Goal: Task Accomplishment & Management: Complete application form

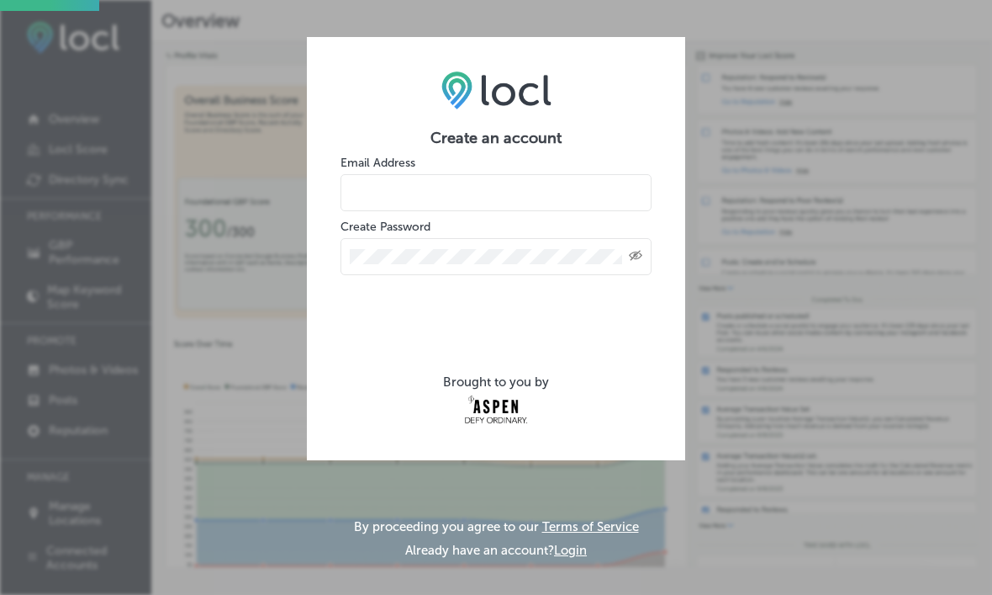
click at [491, 209] on input "email" at bounding box center [496, 192] width 311 height 37
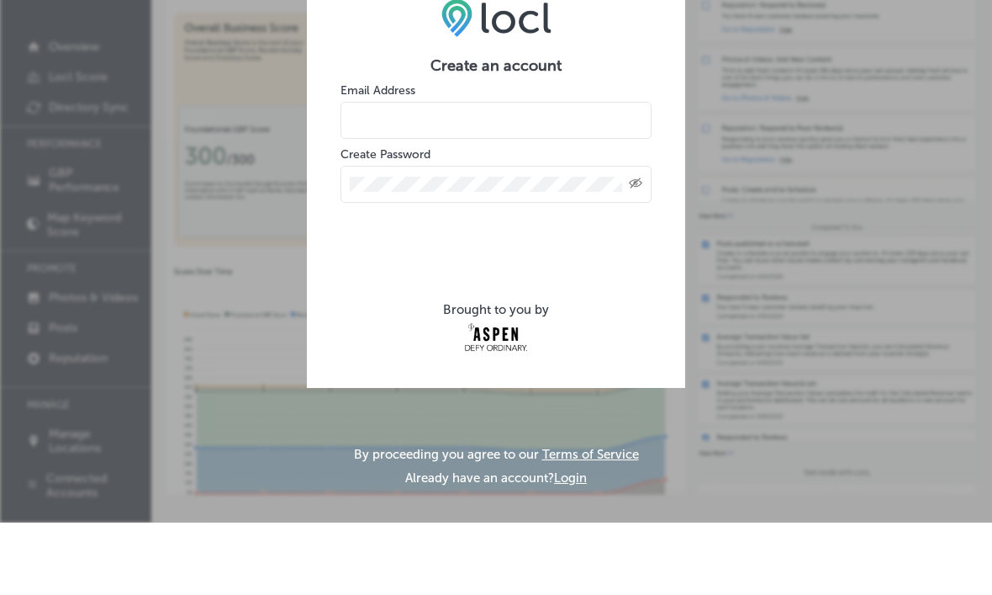
type input "rmpshop@gmail.com"
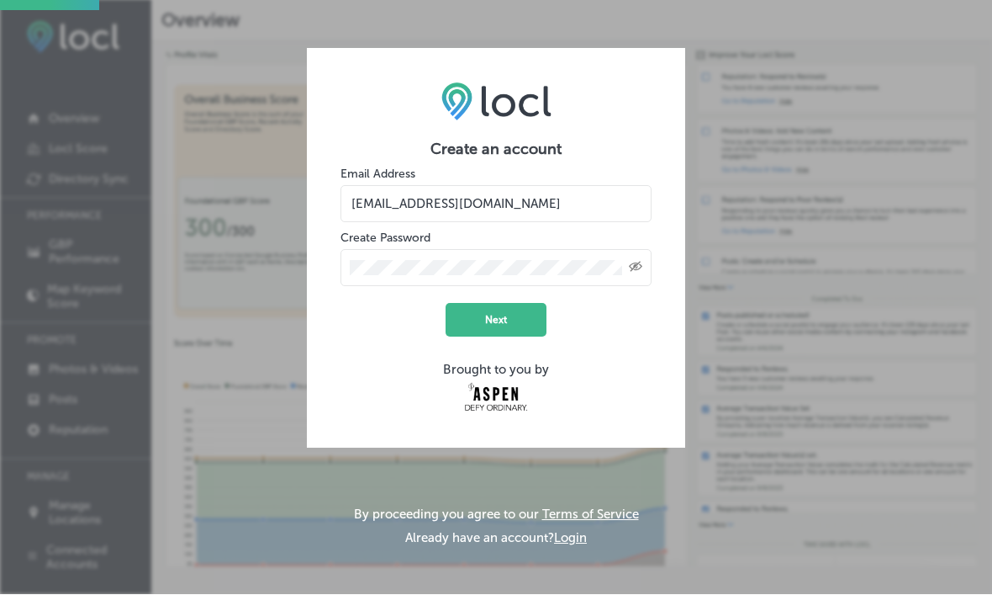
click at [507, 304] on button "Next" at bounding box center [496, 321] width 101 height 34
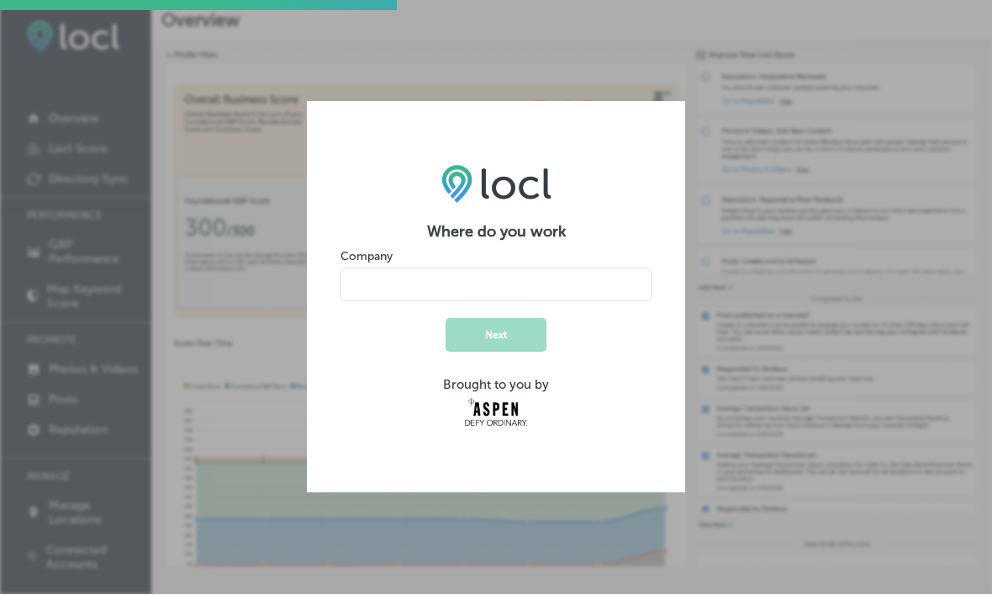
click at [437, 268] on input "name" at bounding box center [496, 285] width 311 height 34
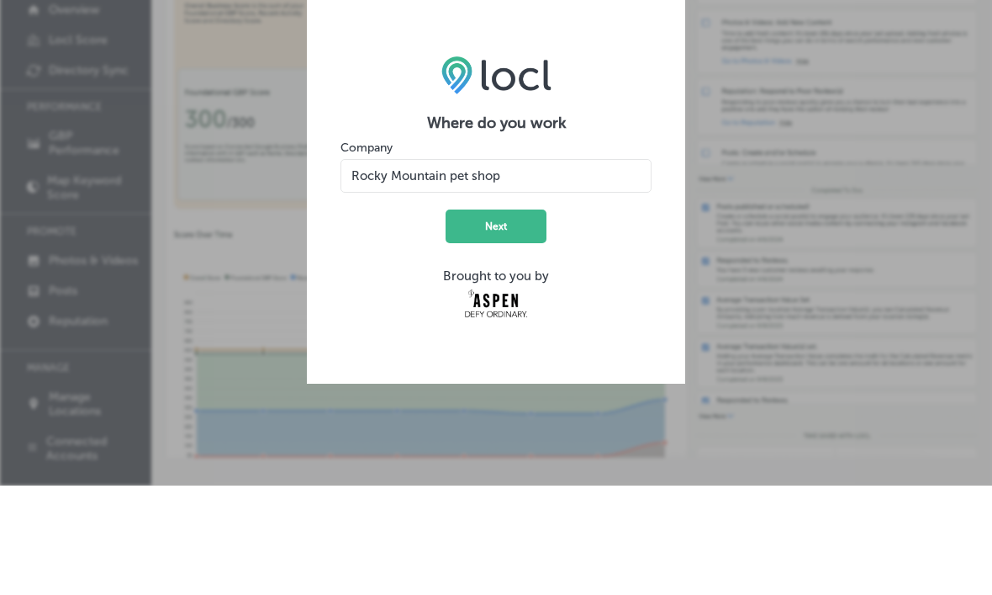
type input "Rocky Mountain pet shop"
click at [519, 319] on button "Next" at bounding box center [496, 336] width 101 height 34
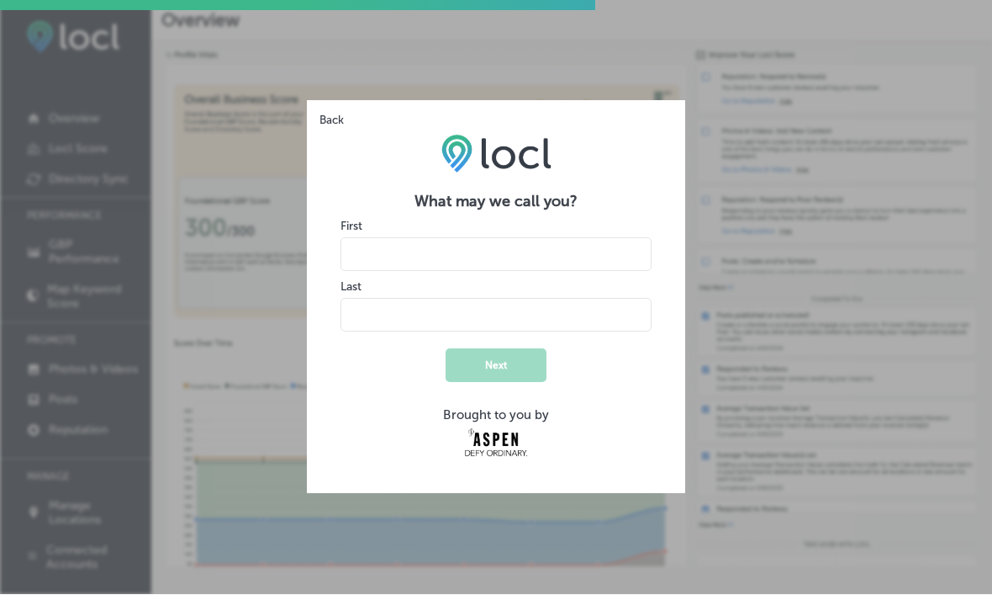
click at [547, 238] on input "name" at bounding box center [496, 255] width 311 height 34
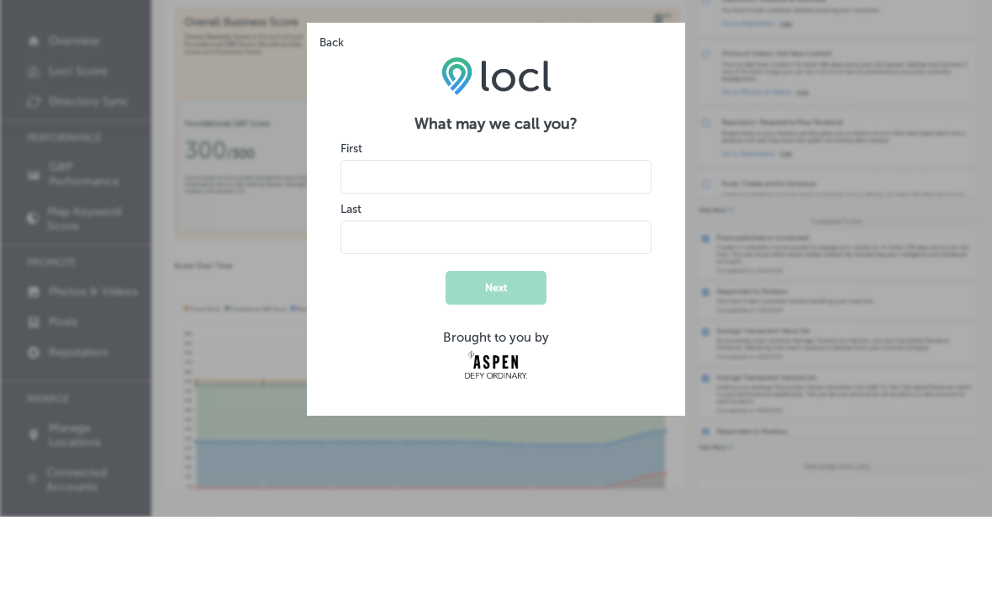
type input "ross"
type input "ettlin"
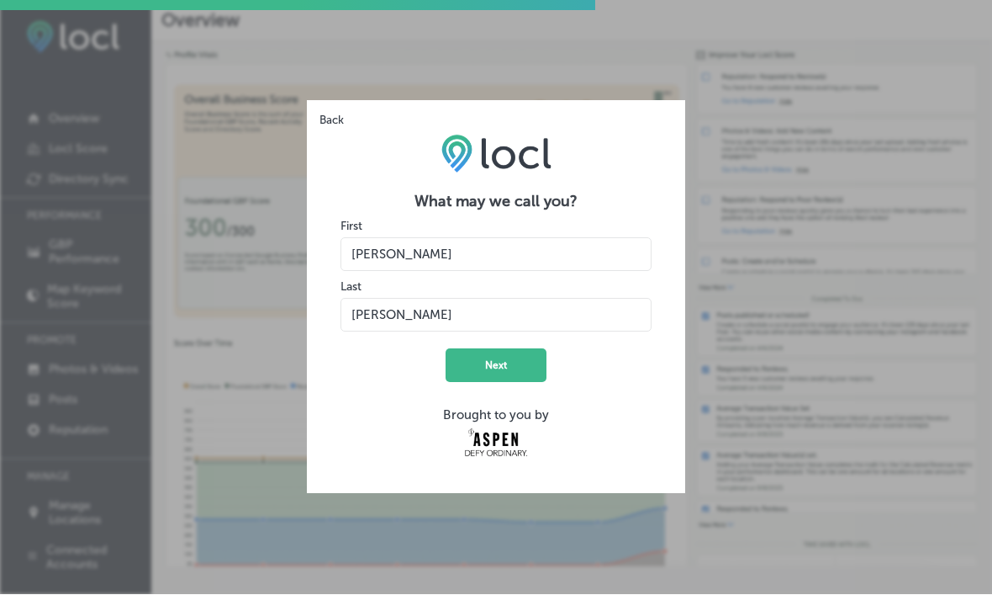
click at [518, 349] on button "Next" at bounding box center [496, 366] width 101 height 34
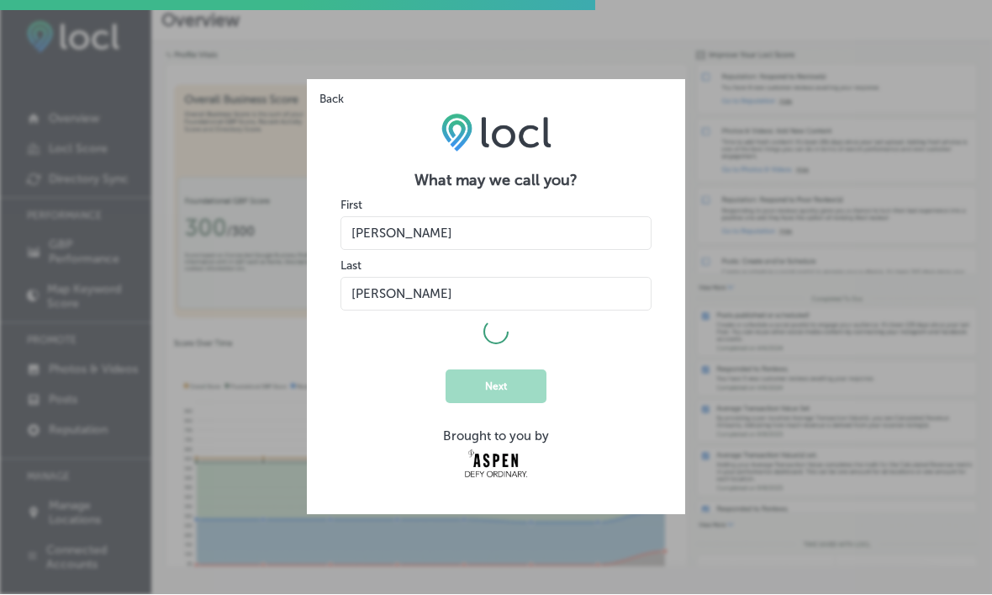
select select "US"
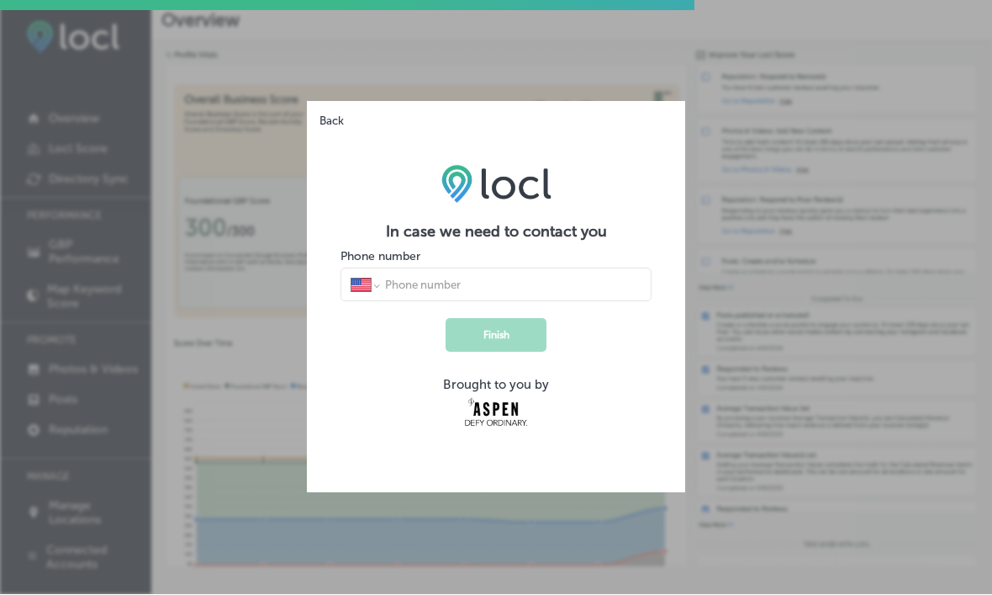
click at [488, 277] on input "tel" at bounding box center [512, 284] width 258 height 15
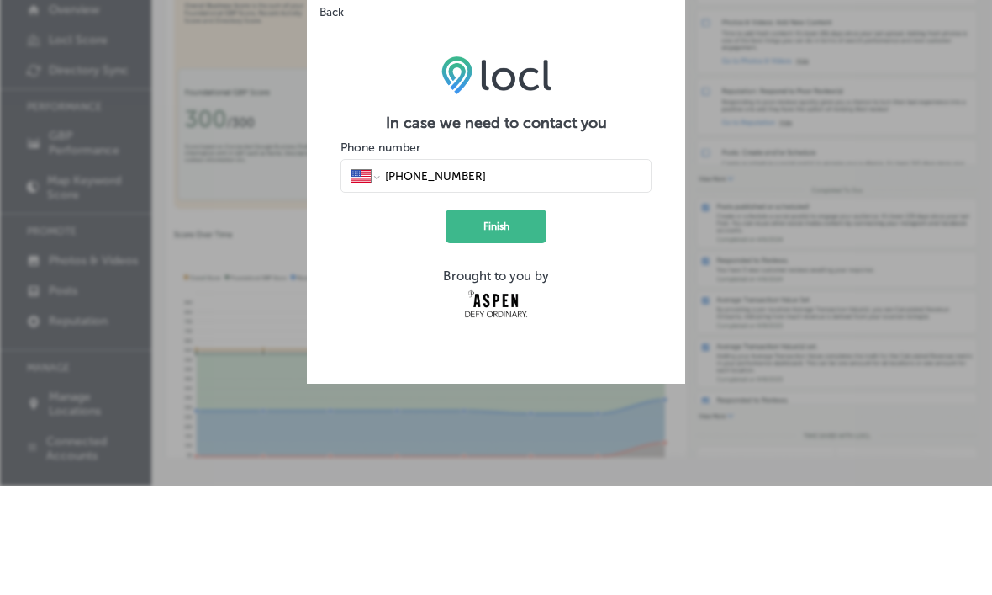
type input "(970) 309-7201"
click at [522, 319] on button "Finish" at bounding box center [496, 336] width 101 height 34
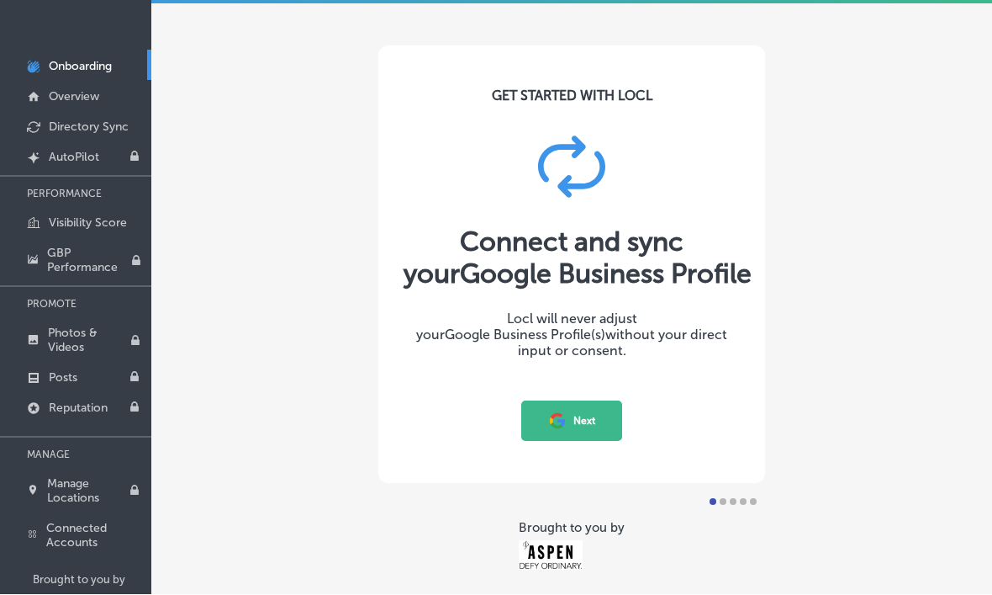
scroll to position [57, 0]
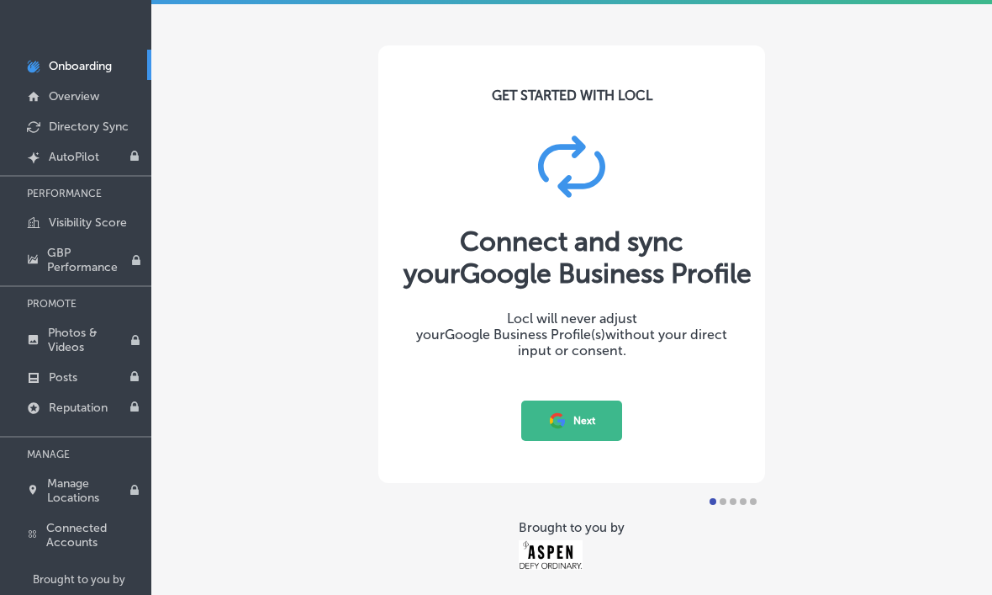
click at [582, 425] on button "Next" at bounding box center [571, 420] width 101 height 40
